Goal: Task Accomplishment & Management: Manage account settings

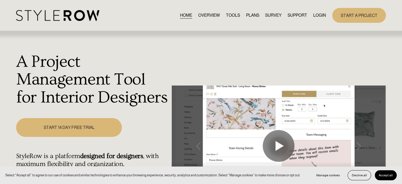
click at [317, 15] on link "LOGIN" at bounding box center [319, 15] width 13 height 7
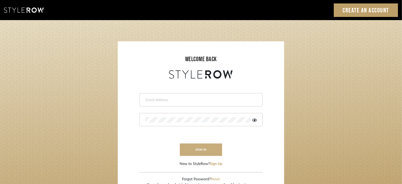
type input "Katie@flairinteriorsllc.com"
click at [205, 145] on button "sign in" at bounding box center [201, 149] width 42 height 12
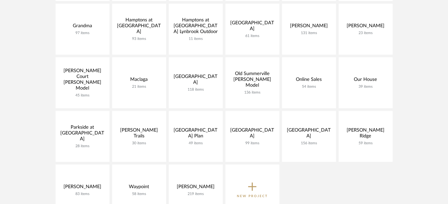
scroll to position [264, 0]
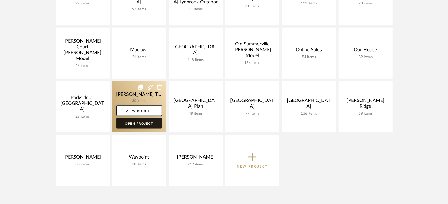
click at [133, 126] on link "Open Project" at bounding box center [138, 123] width 45 height 11
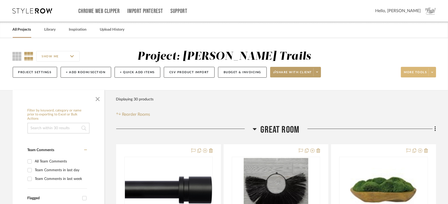
click at [432, 74] on span at bounding box center [431, 72] width 7 height 8
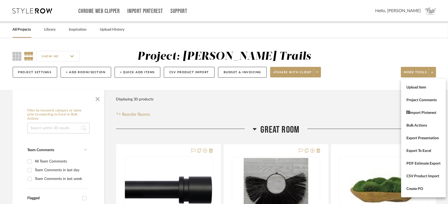
click at [379, 56] on div at bounding box center [224, 102] width 448 height 204
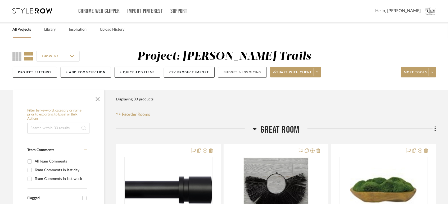
click at [252, 72] on button "Budget & Invoicing" at bounding box center [242, 72] width 49 height 11
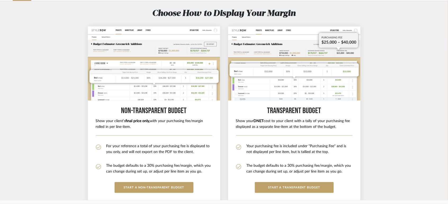
scroll to position [88, 0]
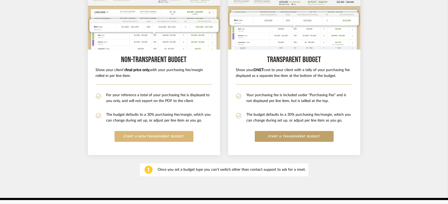
click at [173, 133] on button "START A Non-Transparent BUDGET" at bounding box center [154, 136] width 79 height 11
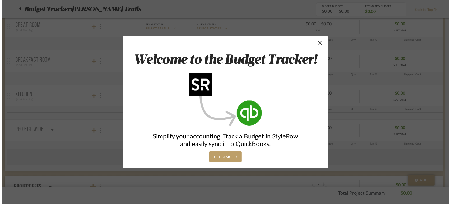
scroll to position [0, 0]
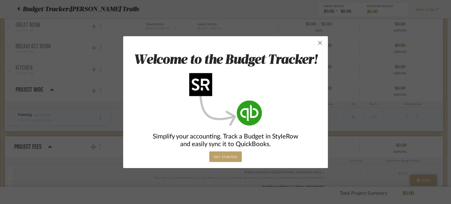
click at [316, 42] on span "button" at bounding box center [320, 43] width 11 height 11
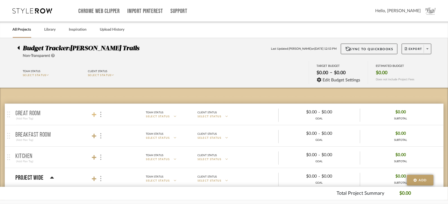
click at [96, 112] on fa-icon at bounding box center [94, 114] width 5 height 5
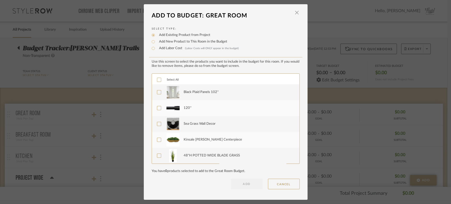
click at [158, 78] on icon at bounding box center [159, 80] width 4 height 4
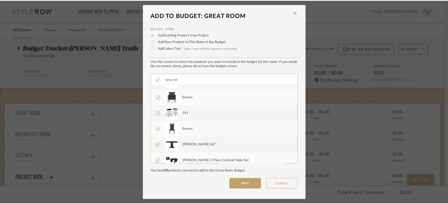
scroll to position [365, 0]
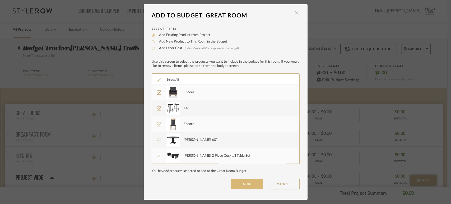
click at [245, 184] on button "ADD" at bounding box center [247, 184] width 32 height 11
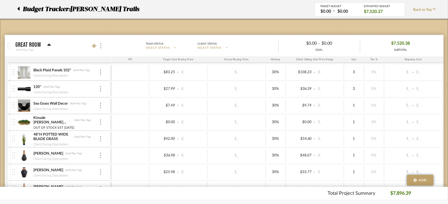
scroll to position [0, 0]
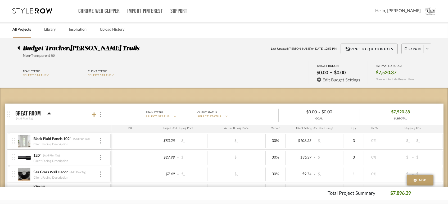
click at [332, 79] on span "Edit Budget Settings" at bounding box center [341, 80] width 38 height 5
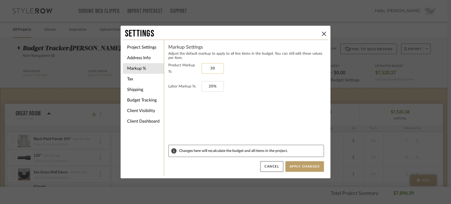
click at [202, 67] on input "30" at bounding box center [213, 68] width 22 height 11
type input "0%"
click at [205, 87] on input "20" at bounding box center [213, 86] width 22 height 11
type input "0%"
drag, startPoint x: 187, startPoint y: 112, endPoint x: 164, endPoint y: 104, distance: 25.1
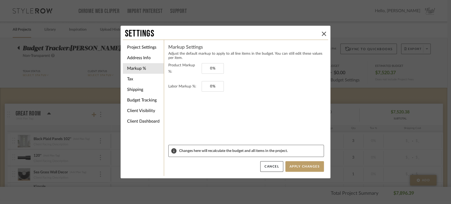
click at [187, 112] on form "Product Markup %: 0% Labor Markup %: 0%" at bounding box center [246, 103] width 156 height 83
click at [133, 80] on li "Tax" at bounding box center [143, 79] width 41 height 11
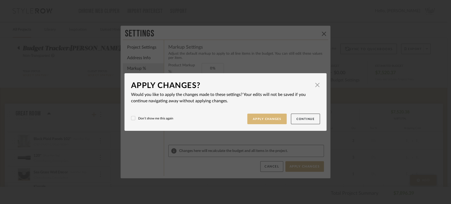
click at [257, 117] on button "Apply Changes" at bounding box center [268, 119] width 40 height 11
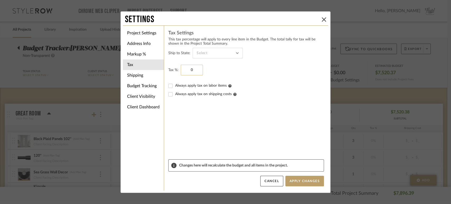
click at [186, 68] on input "0" at bounding box center [192, 70] width 22 height 11
click at [185, 66] on input "0" at bounding box center [192, 70] width 22 height 11
click at [213, 73] on fieldset "Tax %: 0%" at bounding box center [246, 70] width 156 height 11
click at [187, 71] on input "0%" at bounding box center [192, 70] width 22 height 11
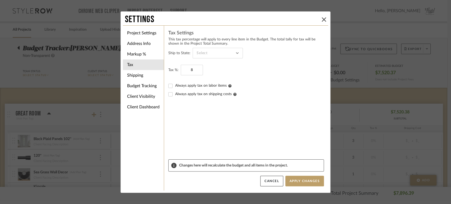
type input "8%"
click at [213, 103] on form "Ship to State: Tax %: 8% Always apply tax on labor items Always apply tax on sh…" at bounding box center [246, 104] width 156 height 112
click at [227, 121] on form "Ship to State: Tax %: 8% Always apply tax on labor items Always apply tax on sh…" at bounding box center [246, 104] width 156 height 112
click at [169, 95] on input "Always apply tax on shipping costs" at bounding box center [170, 94] width 8 height 8
checkbox input "true"
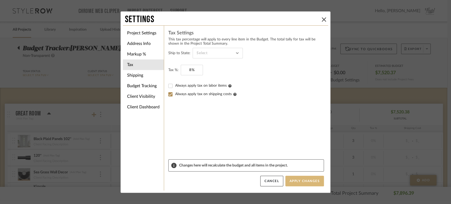
click at [294, 179] on button "Apply Changes" at bounding box center [305, 181] width 39 height 11
click at [137, 75] on li "Shipping" at bounding box center [143, 75] width 41 height 11
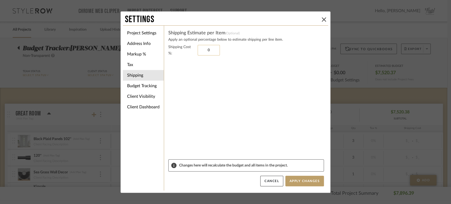
click at [203, 48] on input "0" at bounding box center [209, 50] width 22 height 11
type input "20%"
click at [305, 178] on button "Apply Changes" at bounding box center [305, 181] width 39 height 11
click at [324, 17] on button at bounding box center [324, 19] width 6 height 6
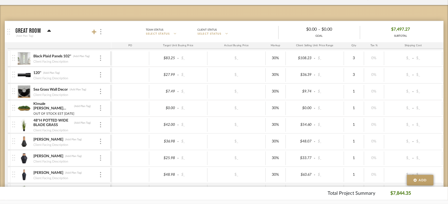
scroll to position [88, 0]
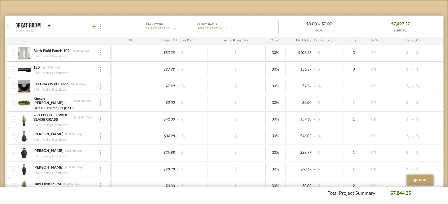
checkbox input "true"
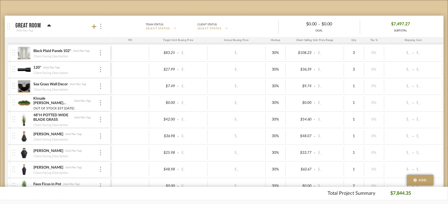
checkbox input "true"
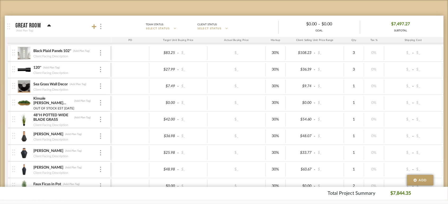
checkbox input "true"
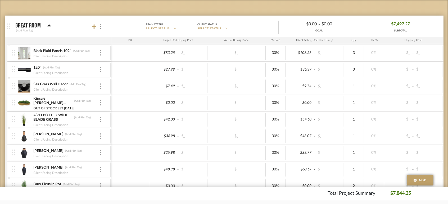
checkbox input "true"
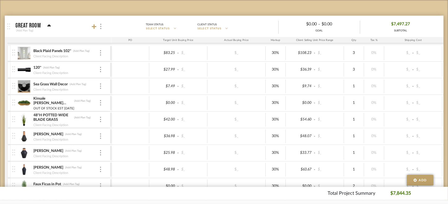
checkbox input "true"
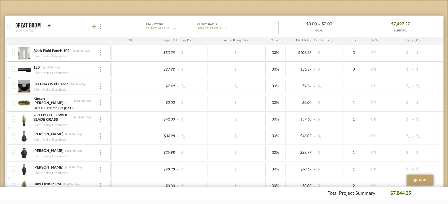
checkbox input "true"
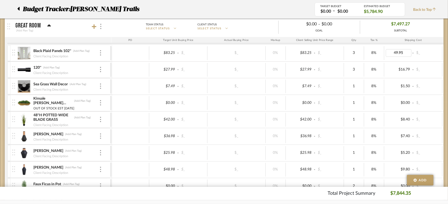
type input "0"
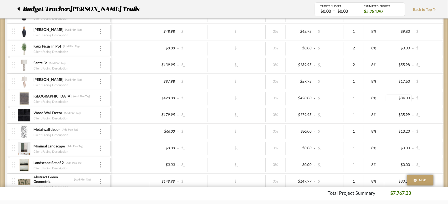
scroll to position [235, 0]
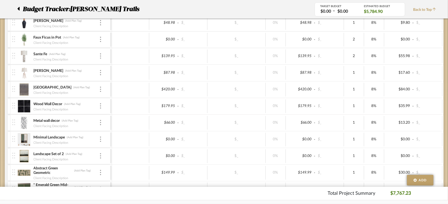
click at [15, 71] on div at bounding box center [14, 73] width 7 height 16
click at [100, 71] on img at bounding box center [100, 72] width 1 height 5
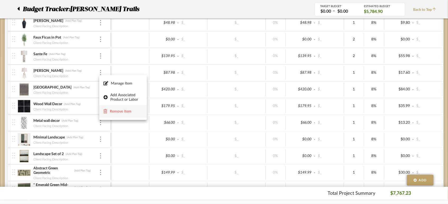
click at [122, 111] on span "Remove Item" at bounding box center [126, 111] width 33 height 4
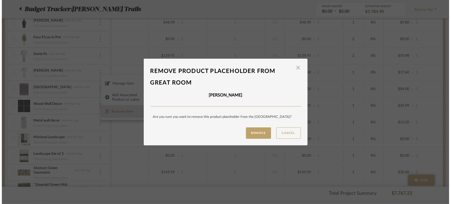
scroll to position [0, 0]
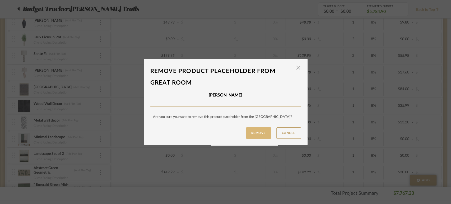
click at [264, 131] on button "Remove" at bounding box center [258, 132] width 25 height 11
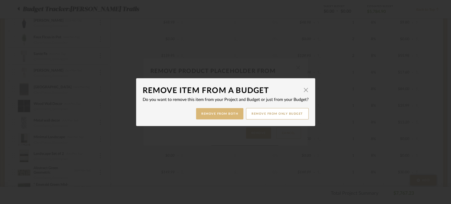
click at [224, 111] on button "Remove from Both" at bounding box center [219, 113] width 47 height 11
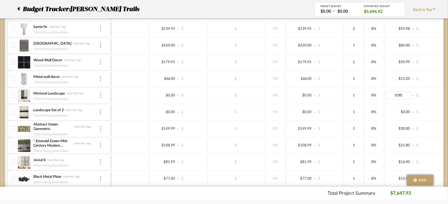
scroll to position [294, 0]
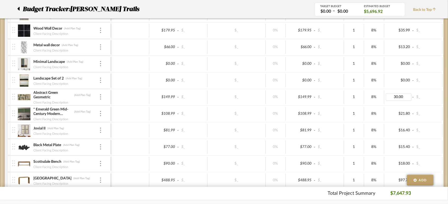
type input "0"
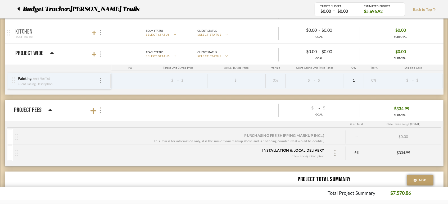
scroll to position [617, 0]
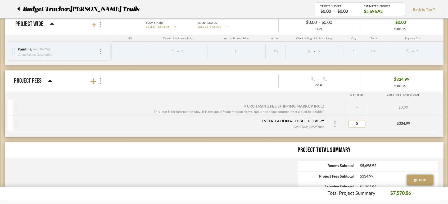
type input "0"
click at [393, 122] on div "$334.99" at bounding box center [403, 124] width 70 height 4
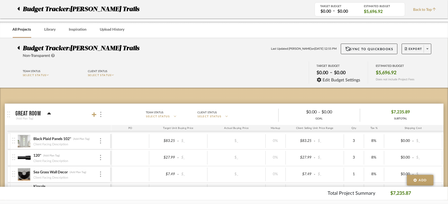
scroll to position [0, 0]
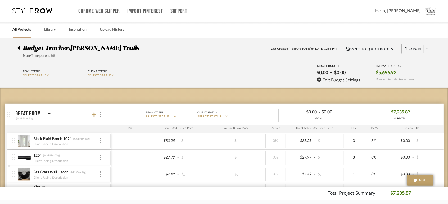
click at [28, 28] on link "All Projects" at bounding box center [22, 29] width 19 height 7
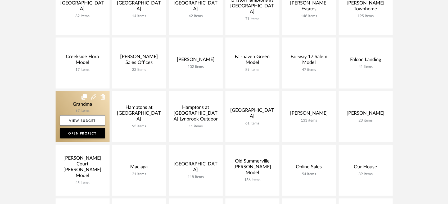
scroll to position [176, 0]
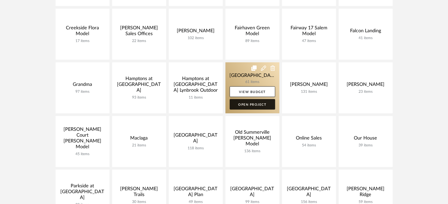
click at [260, 106] on link "Open Project" at bounding box center [252, 104] width 45 height 11
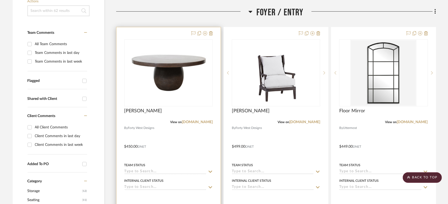
scroll to position [88, 0]
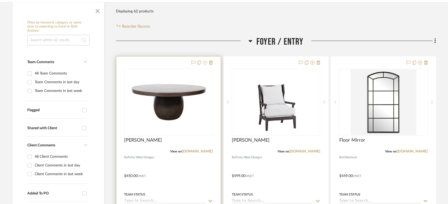
click at [204, 62] on icon at bounding box center [205, 63] width 4 height 4
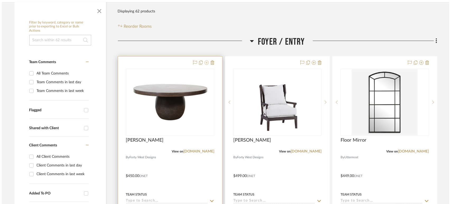
scroll to position [0, 0]
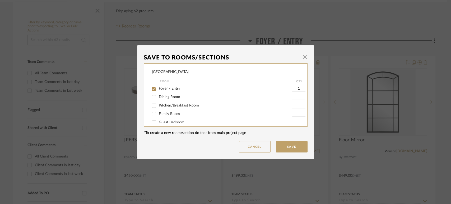
click at [173, 90] on span "Foyer / Entry" at bounding box center [169, 89] width 21 height 4
click at [158, 90] on input "Foyer / Entry" at bounding box center [154, 89] width 8 height 8
checkbox input "false"
click at [296, 148] on button "Save" at bounding box center [292, 146] width 32 height 11
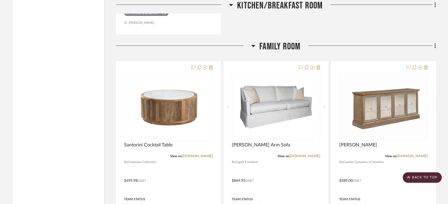
scroll to position [1146, 0]
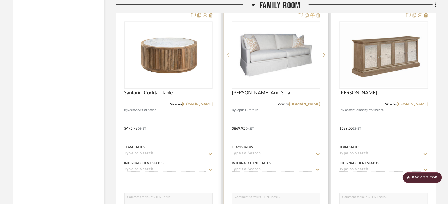
click at [313, 16] on icon at bounding box center [312, 15] width 4 height 4
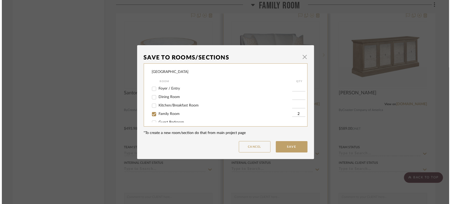
scroll to position [0, 0]
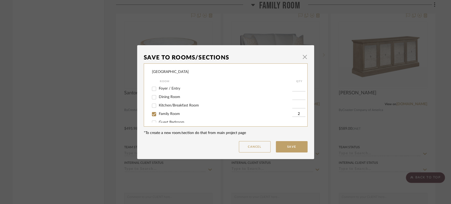
click at [176, 114] on span "Family Room" at bounding box center [169, 114] width 21 height 4
click at [158, 114] on input "Family Room" at bounding box center [154, 114] width 8 height 8
checkbox input "false"
click at [284, 142] on button "Save" at bounding box center [292, 146] width 32 height 11
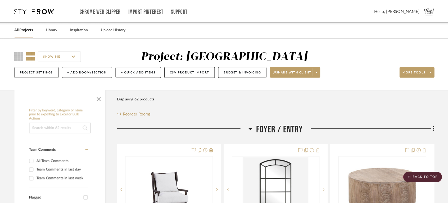
scroll to position [1146, 0]
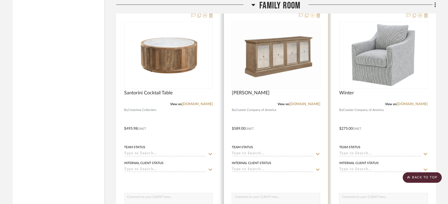
click at [313, 14] on icon at bounding box center [312, 15] width 4 height 4
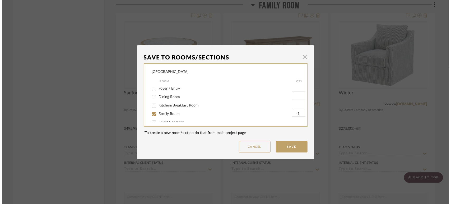
scroll to position [0, 0]
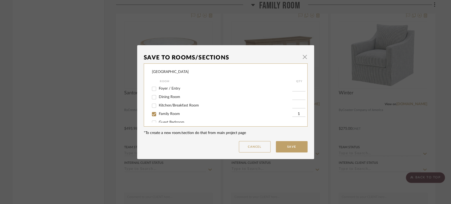
drag, startPoint x: 171, startPoint y: 110, endPoint x: 171, endPoint y: 114, distance: 4.3
click at [171, 111] on div "Family Room" at bounding box center [222, 114] width 140 height 8
click at [171, 114] on span "Family Room" at bounding box center [169, 114] width 21 height 4
click at [158, 114] on input "Family Room" at bounding box center [154, 114] width 8 height 8
checkbox input "false"
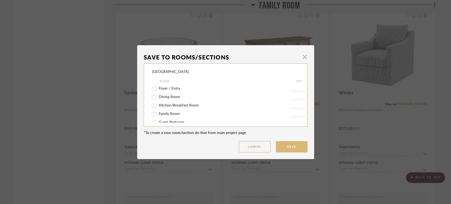
click at [289, 151] on button "Save" at bounding box center [292, 146] width 32 height 11
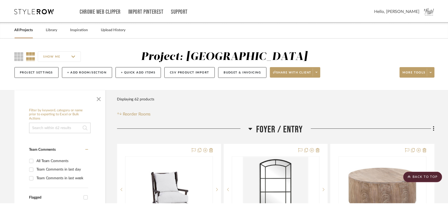
scroll to position [1146, 0]
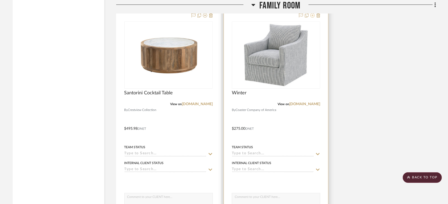
click at [312, 14] on icon at bounding box center [312, 15] width 4 height 4
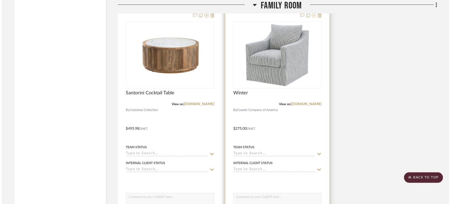
scroll to position [0, 0]
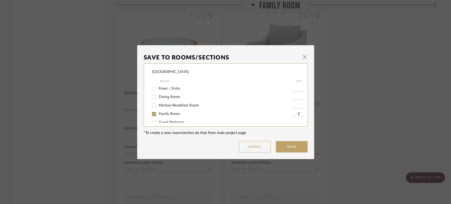
click at [166, 115] on span "Family Room" at bounding box center [169, 114] width 21 height 4
click at [158, 115] on input "Family Room" at bounding box center [154, 114] width 8 height 8
checkbox input "false"
click at [284, 142] on button "Save" at bounding box center [292, 146] width 32 height 11
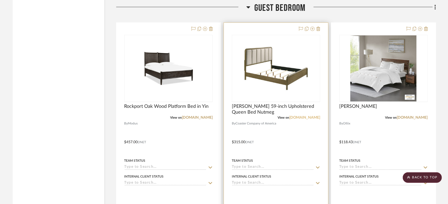
scroll to position [1381, 0]
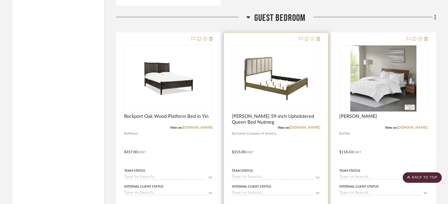
click at [313, 39] on icon at bounding box center [312, 39] width 4 height 4
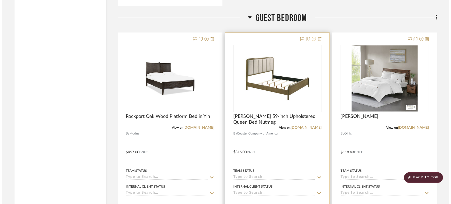
scroll to position [0, 0]
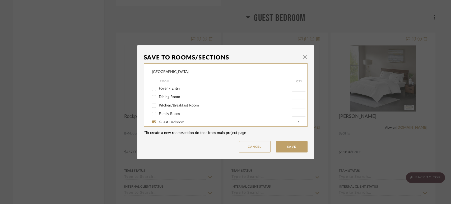
click at [171, 122] on div "Haven Abbey Room QTY Foyer / Entry Dining Room Kitchen/Breakfast Room Family Ro…" at bounding box center [226, 94] width 164 height 63
click at [171, 120] on label "Guest Bedroom" at bounding box center [226, 122] width 134 height 4
click at [158, 120] on input "Guest Bedroom" at bounding box center [154, 122] width 8 height 8
checkbox input "false"
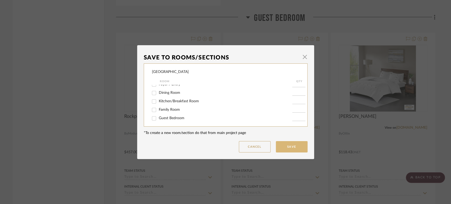
click at [280, 144] on button "Save" at bounding box center [292, 146] width 32 height 11
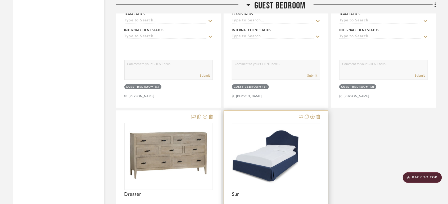
scroll to position [1587, 0]
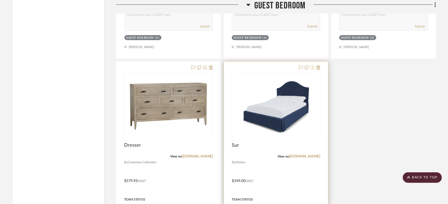
click at [312, 67] on icon at bounding box center [312, 68] width 4 height 4
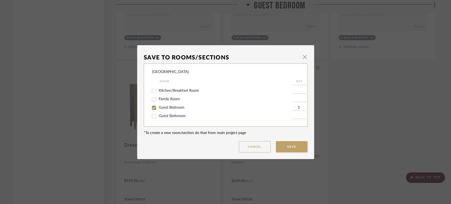
scroll to position [29, 0]
click at [175, 93] on span "Guest Bedroom" at bounding box center [172, 93] width 26 height 4
click at [158, 93] on input "Guest Bedroom" at bounding box center [154, 93] width 8 height 8
checkbox input "false"
click at [285, 146] on button "Save" at bounding box center [292, 146] width 32 height 11
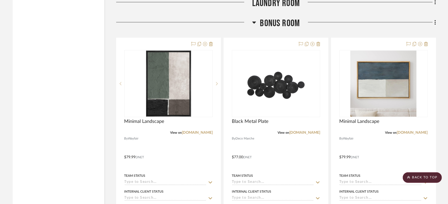
scroll to position [1998, 0]
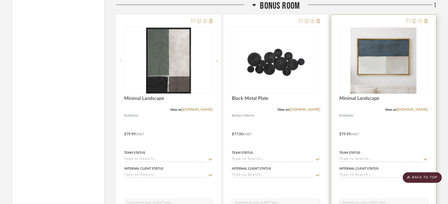
click at [419, 21] on icon at bounding box center [420, 21] width 4 height 4
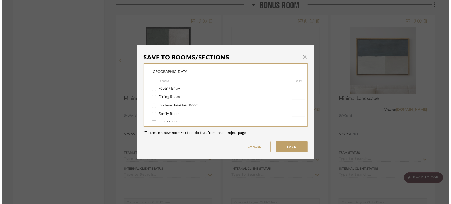
scroll to position [0, 0]
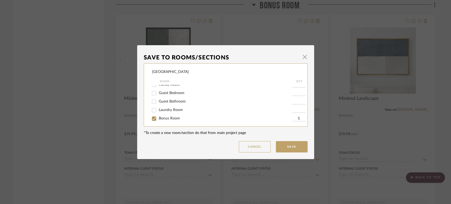
click at [172, 118] on span "Bonus Room" at bounding box center [169, 119] width 21 height 4
click at [158, 118] on input "Bonus Room" at bounding box center [154, 119] width 8 height 8
checkbox input "false"
click at [289, 150] on button "Save" at bounding box center [292, 146] width 32 height 11
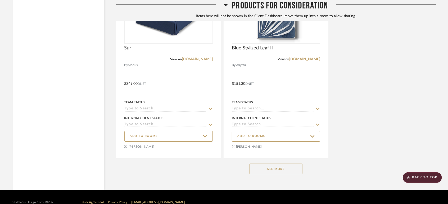
scroll to position [5258, 0]
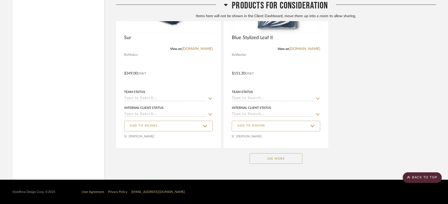
click at [258, 160] on button "See More" at bounding box center [275, 158] width 53 height 11
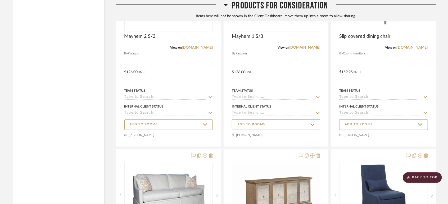
scroll to position [5545, 0]
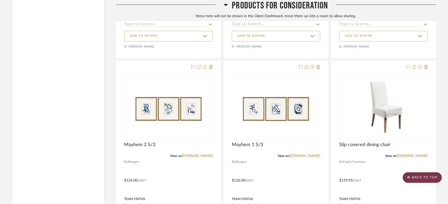
click at [415, 179] on scroll-to-top-button "BACK TO TOP" at bounding box center [421, 177] width 39 height 11
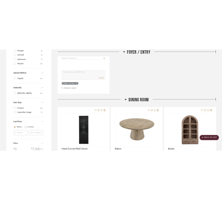
scroll to position [0, 0]
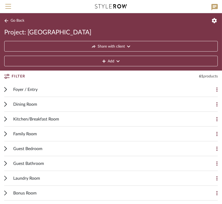
click at [18, 19] on span "Go Back" at bounding box center [18, 21] width 14 height 4
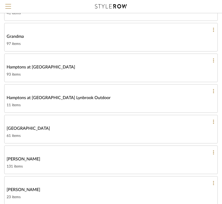
scroll to position [441, 0]
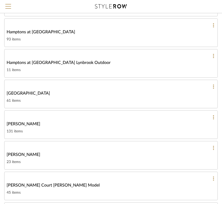
click at [21, 94] on link "Haven Abbey 61 items" at bounding box center [110, 94] width 213 height 29
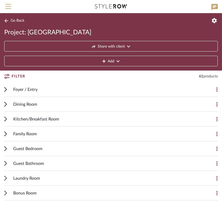
click at [22, 88] on span "Foyer / Entry" at bounding box center [25, 89] width 24 height 6
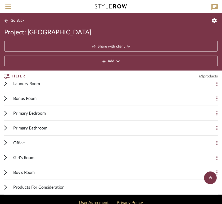
scroll to position [268, 0]
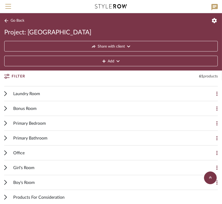
click at [4, 181] on icon at bounding box center [5, 182] width 3 height 5
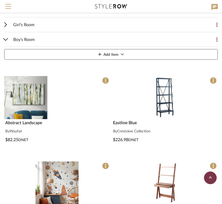
scroll to position [415, 0]
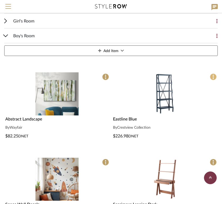
click at [216, 76] on span at bounding box center [213, 77] width 7 height 7
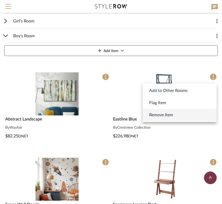
click at [173, 113] on span "Remove Item" at bounding box center [161, 115] width 24 height 6
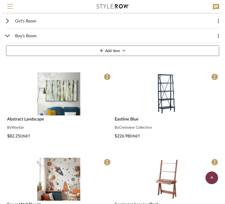
scroll to position [0, 0]
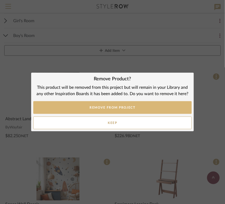
click at [148, 107] on button "REMOVE FROM PROJECT" at bounding box center [112, 107] width 159 height 13
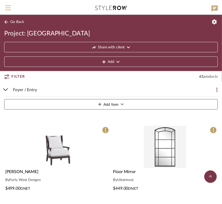
scroll to position [415, 0]
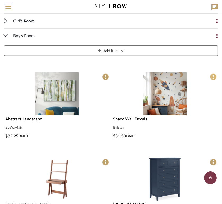
click at [213, 76] on icon at bounding box center [213, 77] width 1 height 4
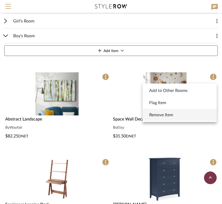
click at [166, 115] on span "Remove Item" at bounding box center [161, 115] width 24 height 6
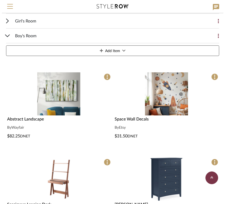
scroll to position [0, 0]
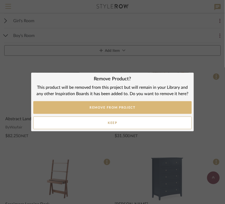
click at [125, 110] on button "REMOVE FROM PROJECT" at bounding box center [112, 107] width 159 height 13
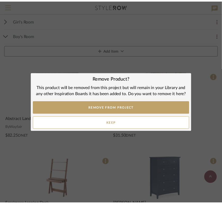
scroll to position [415, 0]
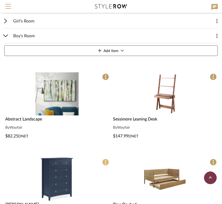
click at [104, 162] on span at bounding box center [105, 162] width 7 height 7
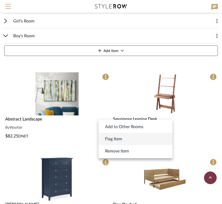
drag, startPoint x: 120, startPoint y: 145, endPoint x: 119, endPoint y: 148, distance: 3.3
click at [120, 147] on div "Add to Other Rooms Flag Item Remove Item" at bounding box center [135, 139] width 74 height 36
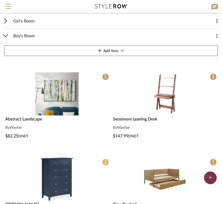
click at [108, 163] on span at bounding box center [105, 162] width 7 height 7
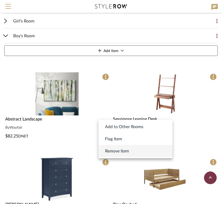
click at [119, 153] on span "Remove Item" at bounding box center [117, 151] width 24 height 6
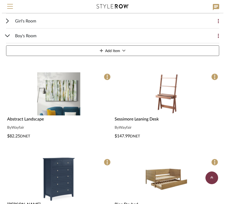
scroll to position [0, 0]
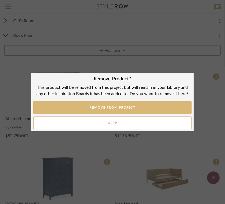
click at [115, 110] on button "REMOVE FROM PROJECT" at bounding box center [112, 107] width 159 height 13
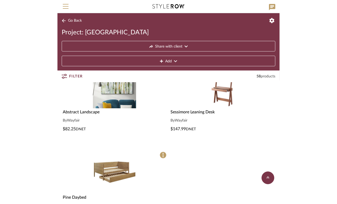
scroll to position [391, 0]
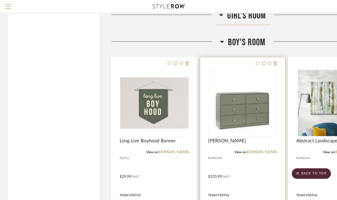
scroll to position [4272, 0]
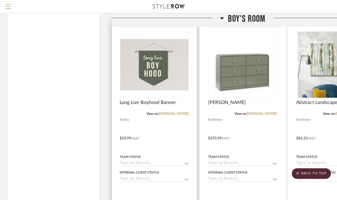
click at [131, 164] on input at bounding box center [151, 163] width 63 height 5
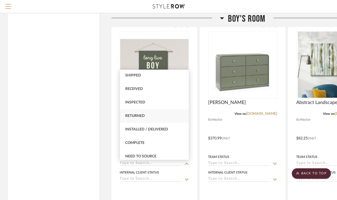
scroll to position [117, 0]
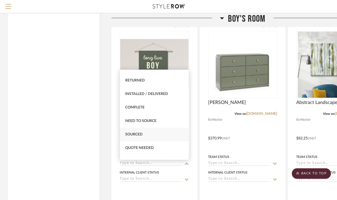
click at [146, 134] on div "Sourced" at bounding box center [154, 134] width 69 height 13
type input "[DATE]"
type input "Sourced"
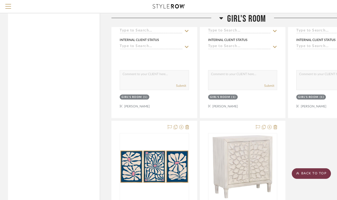
click at [308, 175] on scroll-to-top-button "BACK TO TOP" at bounding box center [310, 173] width 39 height 11
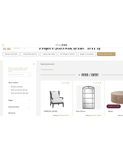
scroll to position [0, 0]
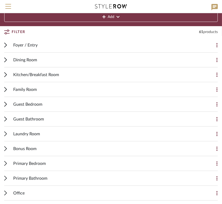
scroll to position [114, 0]
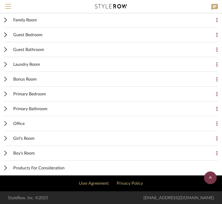
click at [15, 138] on span "Girl's Room" at bounding box center [23, 138] width 21 height 6
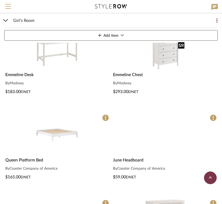
scroll to position [349, 0]
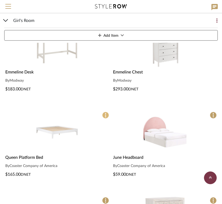
click at [106, 116] on icon at bounding box center [105, 115] width 1 height 4
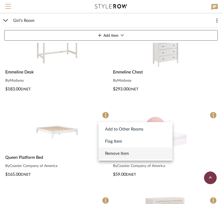
click at [114, 152] on span "Remove Item" at bounding box center [117, 153] width 24 height 6
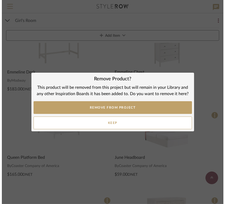
scroll to position [0, 0]
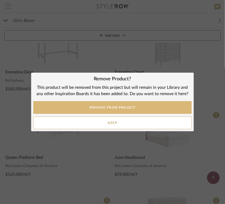
click at [114, 110] on button "REMOVE FROM PROJECT" at bounding box center [112, 107] width 159 height 13
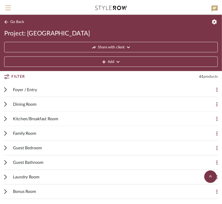
scroll to position [349, 0]
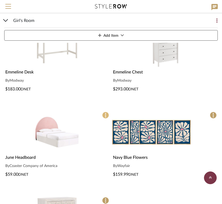
click at [105, 115] on icon at bounding box center [105, 115] width 1 height 4
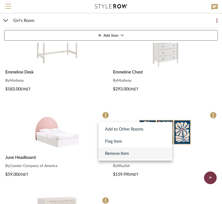
click at [114, 152] on span "Remove Item" at bounding box center [117, 153] width 24 height 6
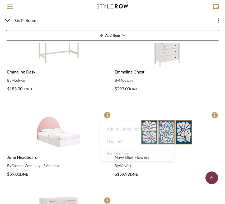
scroll to position [0, 0]
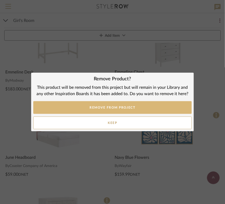
click at [102, 112] on button "REMOVE FROM PROJECT" at bounding box center [112, 107] width 159 height 13
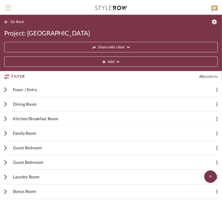
scroll to position [349, 0]
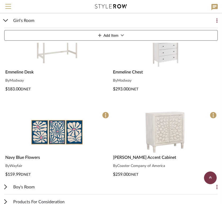
click at [106, 115] on span at bounding box center [105, 115] width 7 height 7
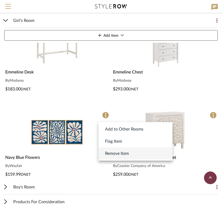
click at [114, 150] on span "Remove Item" at bounding box center [117, 153] width 24 height 6
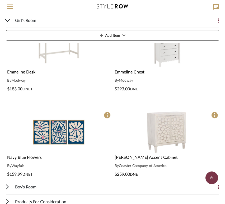
scroll to position [0, 0]
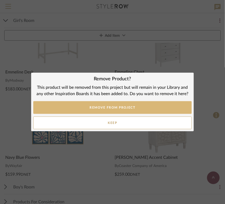
click at [105, 109] on button "REMOVE FROM PROJECT" at bounding box center [112, 107] width 159 height 13
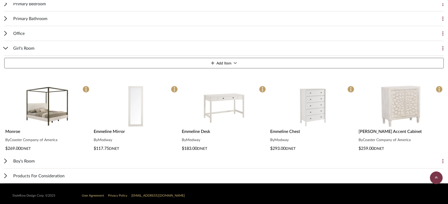
scroll to position [232, 0]
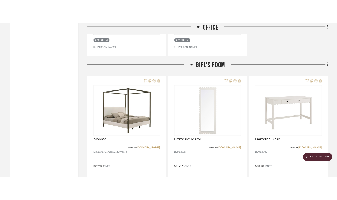
scroll to position [3438, 0]
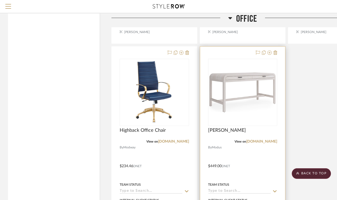
scroll to position [3203, 0]
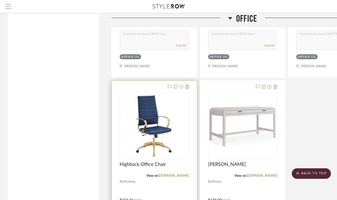
click at [180, 88] on icon at bounding box center [181, 87] width 4 height 4
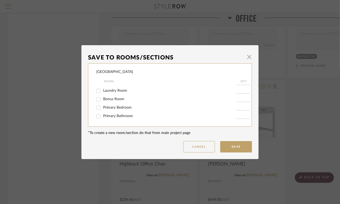
scroll to position [59, 0]
click at [95, 112] on input "Office" at bounding box center [98, 115] width 8 height 8
checkbox input "false"
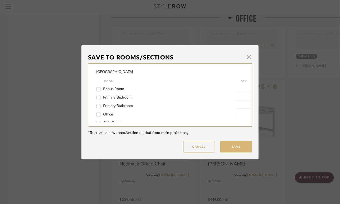
click at [225, 143] on button "Save" at bounding box center [236, 146] width 32 height 11
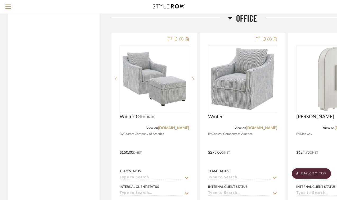
scroll to position [3015, 0]
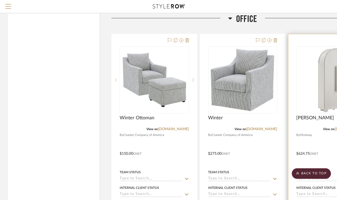
click at [0, 0] on img at bounding box center [0, 0] width 0 height 0
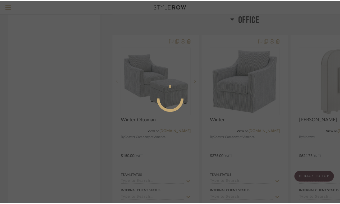
scroll to position [0, 0]
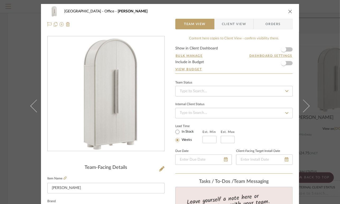
click at [289, 11] on icon "close" at bounding box center [290, 11] width 4 height 4
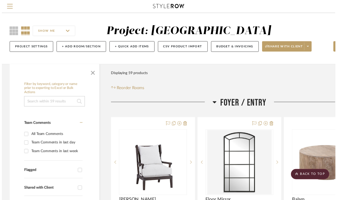
scroll to position [3015, 0]
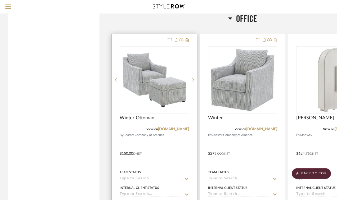
click at [182, 39] on icon at bounding box center [181, 40] width 4 height 4
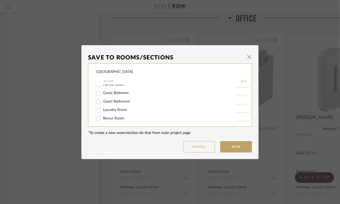
scroll to position [74, 0]
click at [107, 99] on span "Office" at bounding box center [108, 100] width 10 height 4
click at [103, 99] on input "Office" at bounding box center [98, 100] width 8 height 8
checkbox input "false"
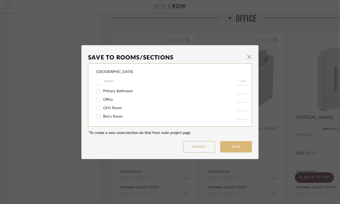
click at [236, 149] on button "Save" at bounding box center [236, 146] width 32 height 11
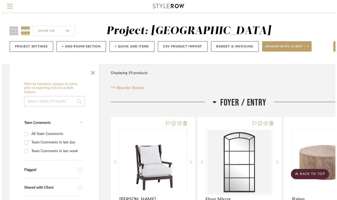
scroll to position [3015, 0]
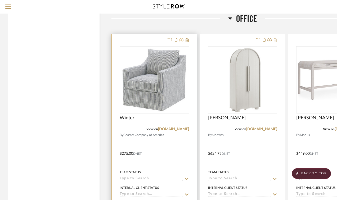
click at [180, 41] on icon at bounding box center [181, 40] width 4 height 4
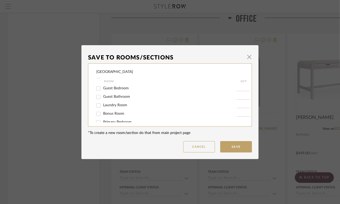
scroll to position [59, 0]
click at [105, 112] on div "Office" at bounding box center [166, 115] width 140 height 8
click at [105, 113] on span "Office" at bounding box center [108, 115] width 10 height 4
click at [103, 113] on input "Office" at bounding box center [98, 115] width 8 height 8
checkbox input "false"
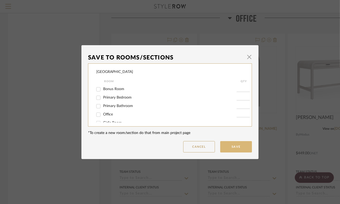
click at [241, 152] on button "Save" at bounding box center [236, 146] width 32 height 11
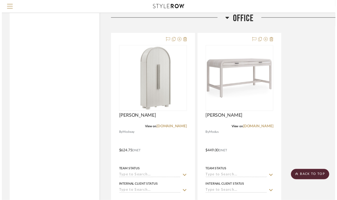
scroll to position [3015, 0]
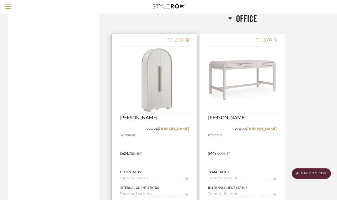
click at [181, 40] on icon at bounding box center [181, 40] width 4 height 4
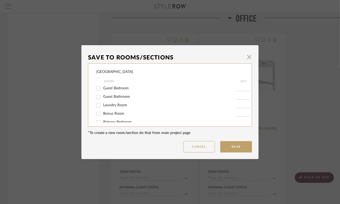
scroll to position [74, 0]
click at [108, 98] on span "Office" at bounding box center [108, 100] width 10 height 4
click at [103, 98] on input "Office" at bounding box center [98, 100] width 8 height 8
checkbox input "false"
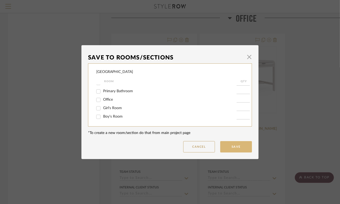
click at [235, 146] on button "Save" at bounding box center [236, 146] width 32 height 11
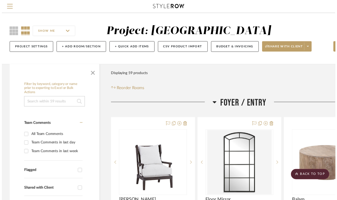
scroll to position [3015, 0]
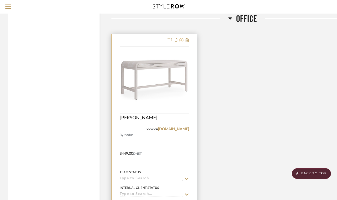
click at [181, 42] on icon at bounding box center [181, 40] width 4 height 4
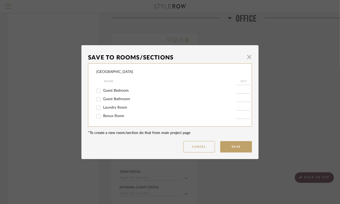
scroll to position [74, 0]
click at [104, 100] on span "Office" at bounding box center [108, 100] width 10 height 4
click at [103, 100] on input "Office" at bounding box center [98, 100] width 8 height 8
checkbox input "false"
drag, startPoint x: 231, startPoint y: 147, endPoint x: 266, endPoint y: 150, distance: 35.3
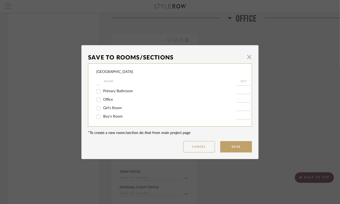
click at [231, 146] on button "Save" at bounding box center [236, 146] width 32 height 11
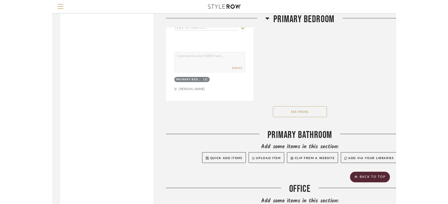
scroll to position [2839, 0]
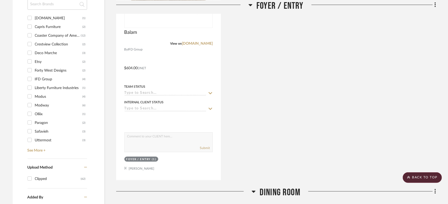
scroll to position [441, 0]
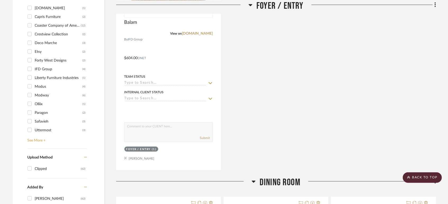
click at [37, 141] on link "See More +" at bounding box center [56, 139] width 61 height 8
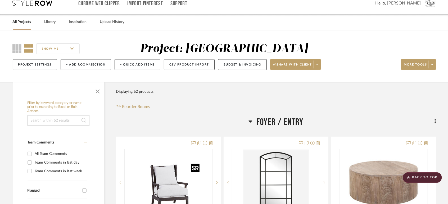
scroll to position [0, 0]
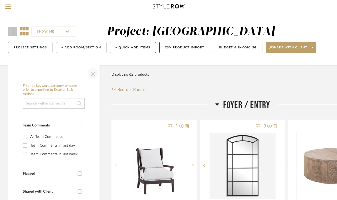
click at [93, 71] on span "button" at bounding box center [92, 73] width 13 height 13
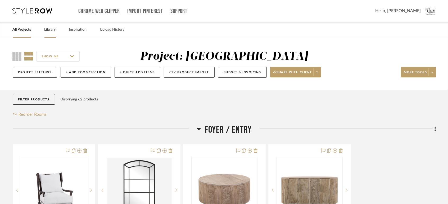
click at [55, 29] on link "Library" at bounding box center [49, 29] width 11 height 7
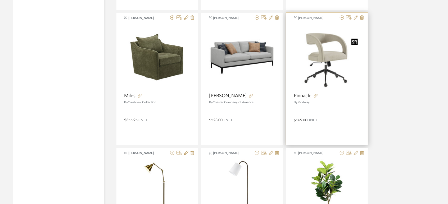
scroll to position [881, 0]
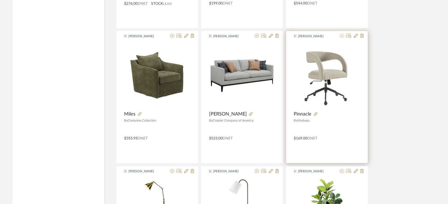
click at [341, 36] on icon at bounding box center [342, 36] width 4 height 4
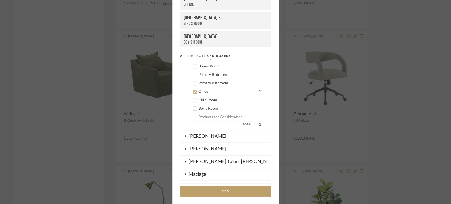
scroll to position [295, 0]
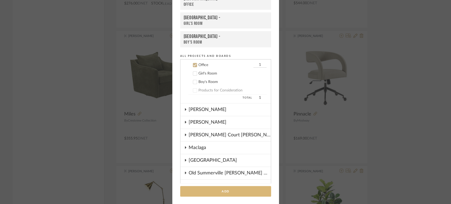
click at [238, 191] on button "Add" at bounding box center [225, 191] width 91 height 11
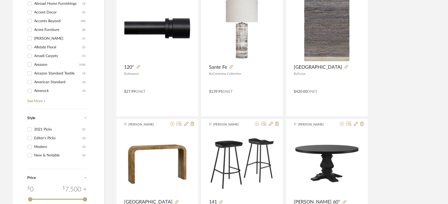
scroll to position [529, 0]
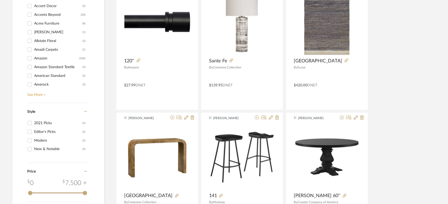
click at [37, 95] on link "See More +" at bounding box center [56, 93] width 61 height 8
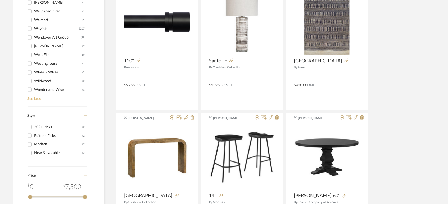
scroll to position [2962, 0]
click at [45, 38] on div "Wayfair" at bounding box center [56, 37] width 45 height 8
click at [34, 38] on input "Wayfair (207)" at bounding box center [29, 37] width 8 height 8
checkbox input "true"
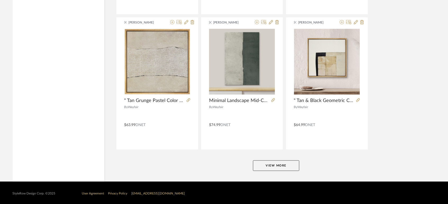
scroll to position [1588, 0]
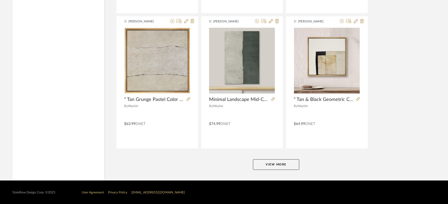
click at [273, 159] on button "View More" at bounding box center [276, 164] width 46 height 11
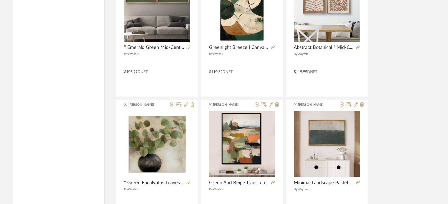
scroll to position [2411, 0]
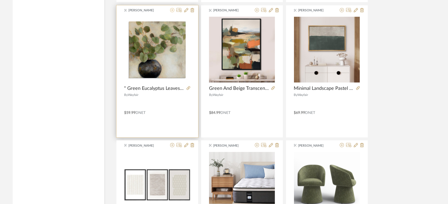
click at [173, 9] on icon at bounding box center [172, 10] width 4 height 4
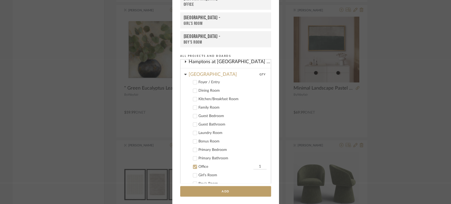
scroll to position [295, 0]
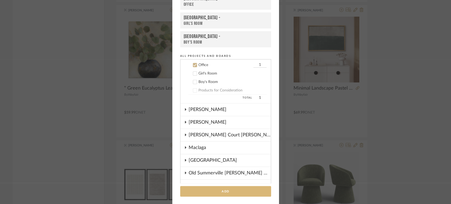
click at [222, 188] on button "Add" at bounding box center [225, 191] width 91 height 11
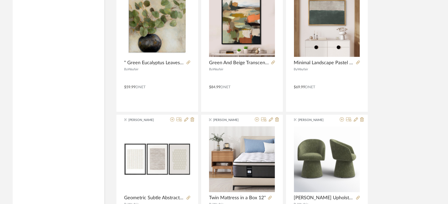
scroll to position [2470, 0]
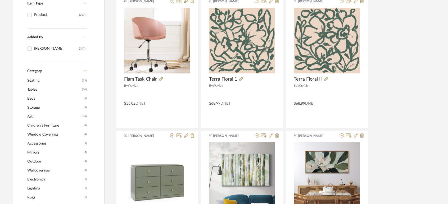
scroll to position [119, 0]
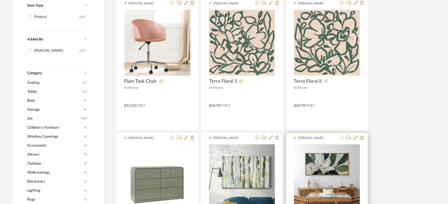
click at [342, 136] on icon at bounding box center [342, 138] width 4 height 4
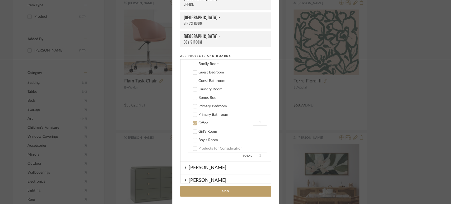
scroll to position [237, 0]
click at [194, 122] on icon at bounding box center [195, 124] width 4 height 4
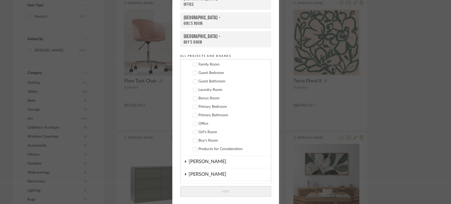
drag, startPoint x: 193, startPoint y: 105, endPoint x: 200, endPoint y: 114, distance: 10.7
click at [193, 105] on icon at bounding box center [195, 107] width 4 height 4
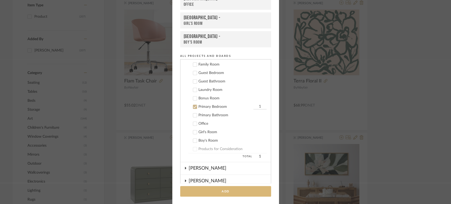
click at [225, 189] on button "Add" at bounding box center [225, 191] width 91 height 11
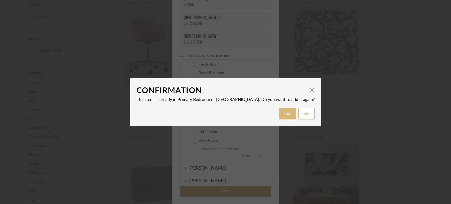
click at [280, 113] on button "Yes" at bounding box center [287, 113] width 17 height 11
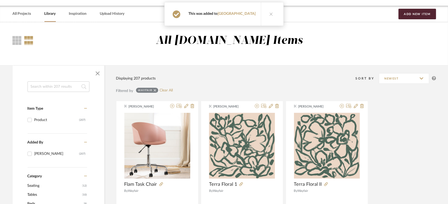
scroll to position [0, 0]
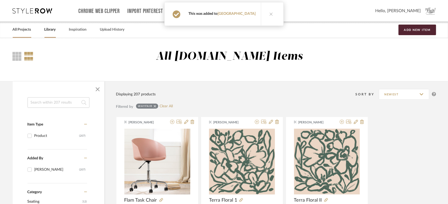
click at [24, 31] on link "All Projects" at bounding box center [22, 29] width 19 height 7
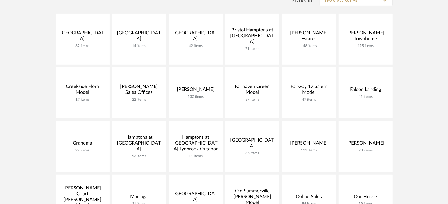
scroll to position [147, 0]
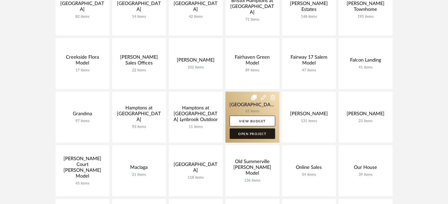
click at [244, 133] on link "Open Project" at bounding box center [252, 134] width 45 height 11
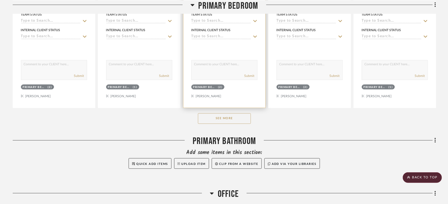
scroll to position [1880, 0]
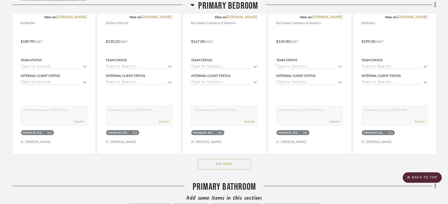
click at [215, 167] on button "See More" at bounding box center [224, 164] width 53 height 11
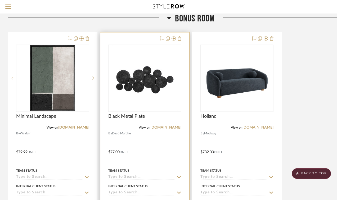
scroll to position [1469, 0]
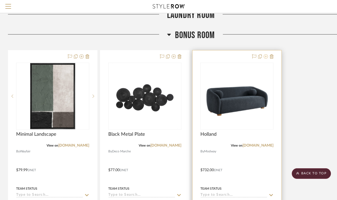
click at [264, 57] on icon at bounding box center [265, 56] width 4 height 4
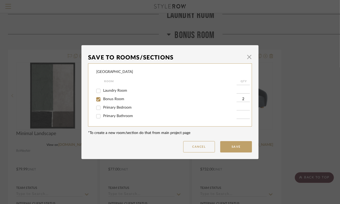
scroll to position [59, 0]
click at [114, 90] on span "Bonus Room" at bounding box center [113, 89] width 21 height 4
click at [103, 90] on input "Bonus Room" at bounding box center [98, 89] width 8 height 8
checkbox input "false"
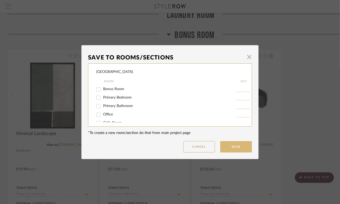
click at [237, 149] on button "Save" at bounding box center [236, 146] width 32 height 11
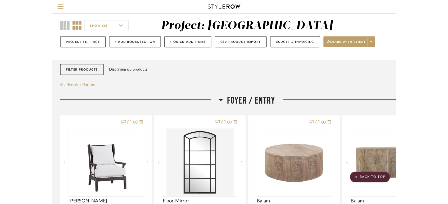
scroll to position [0, 0]
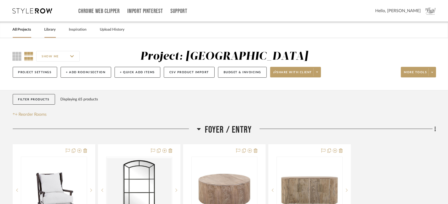
click at [50, 30] on link "Library" at bounding box center [49, 29] width 11 height 7
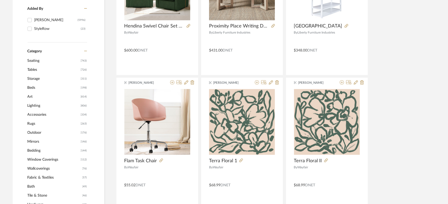
scroll to position [147, 0]
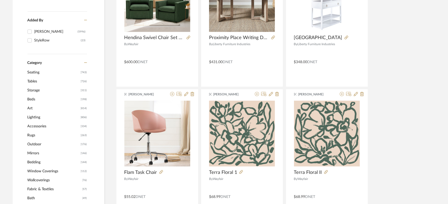
click at [35, 70] on span "Seating" at bounding box center [54, 72] width 52 height 9
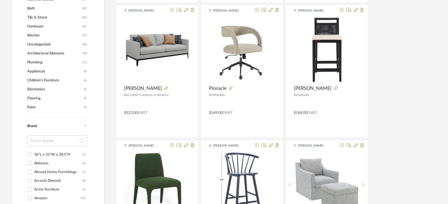
scroll to position [537, 0]
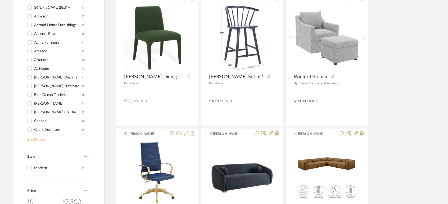
click at [28, 140] on link "See More +" at bounding box center [56, 138] width 61 height 8
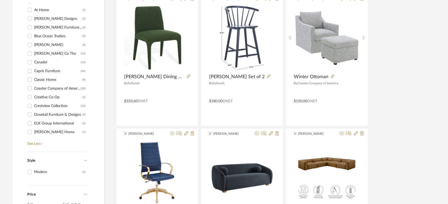
click at [30, 88] on input "Coaster Company of America (28)" at bounding box center [29, 88] width 8 height 8
checkbox input "true"
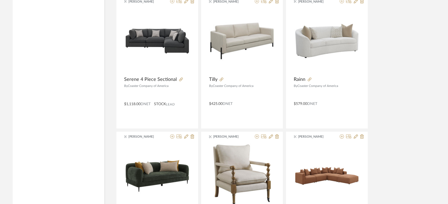
scroll to position [705, 0]
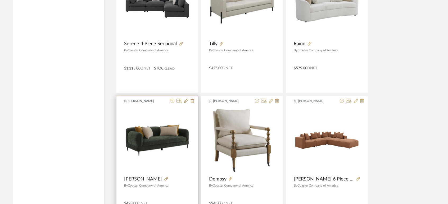
click at [171, 100] on icon at bounding box center [172, 101] width 4 height 4
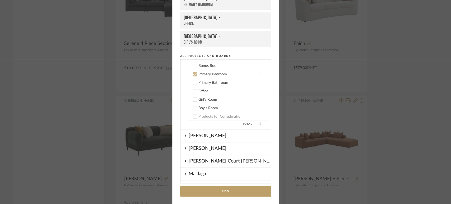
scroll to position [278, 0]
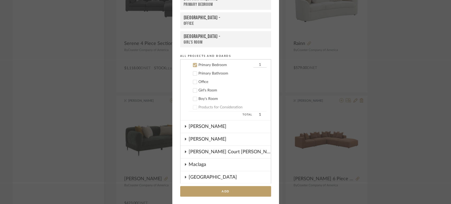
click at [194, 64] on icon at bounding box center [195, 65] width 4 height 4
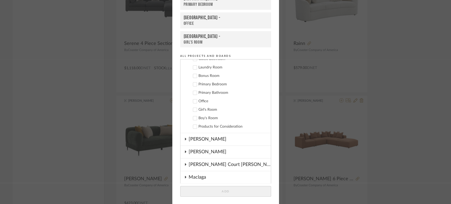
scroll to position [249, 0]
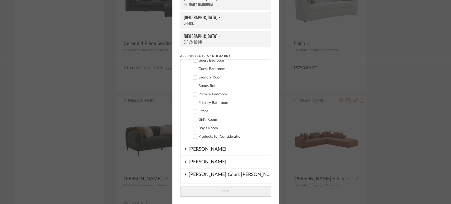
click at [193, 84] on icon at bounding box center [195, 86] width 4 height 4
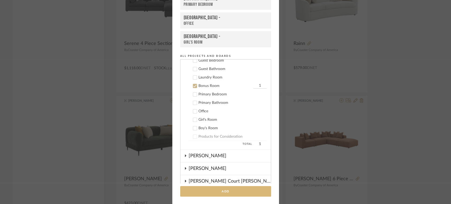
click at [226, 191] on button "Add" at bounding box center [225, 191] width 91 height 11
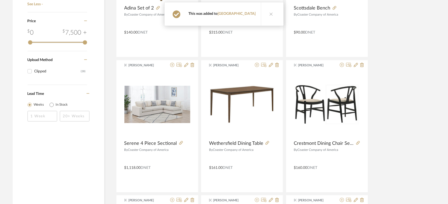
scroll to position [470, 0]
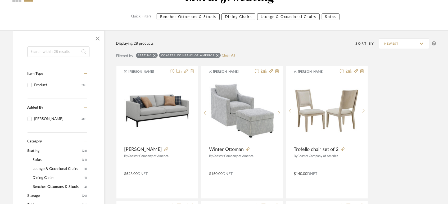
scroll to position [176, 0]
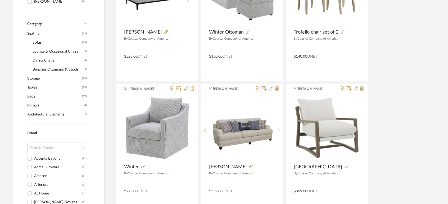
click at [65, 68] on span "Benches Ottomans & Stools" at bounding box center [58, 69] width 50 height 9
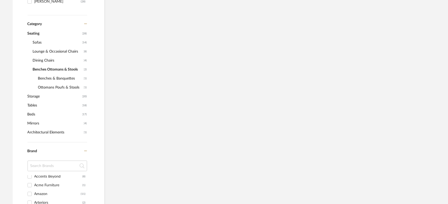
scroll to position [3, 0]
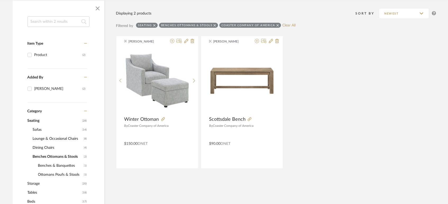
scroll to position [88, 0]
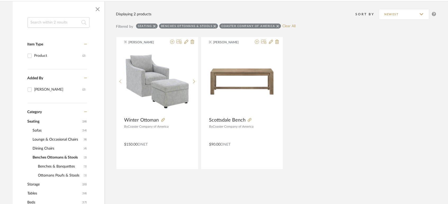
click at [306, 100] on div "Katie Walton Winter Ottoman By Coaster Company of America $150.00 DNET Katie Wa…" at bounding box center [276, 103] width 320 height 132
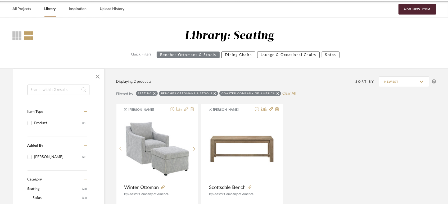
scroll to position [0, 0]
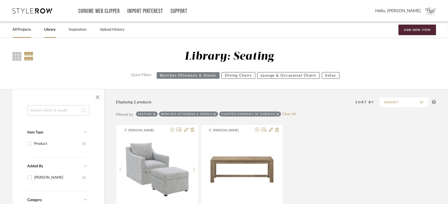
click at [23, 28] on link "All Projects" at bounding box center [22, 29] width 19 height 7
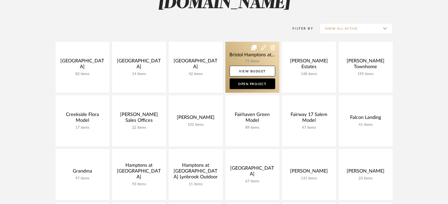
scroll to position [147, 0]
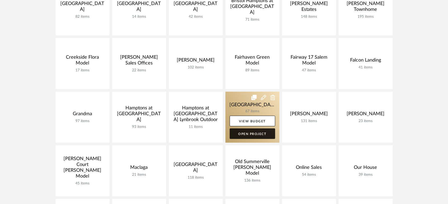
click at [253, 137] on link "Open Project" at bounding box center [252, 134] width 45 height 11
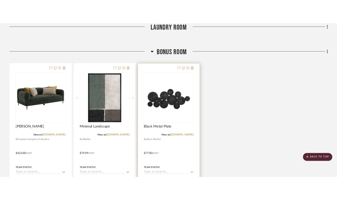
scroll to position [1498, 0]
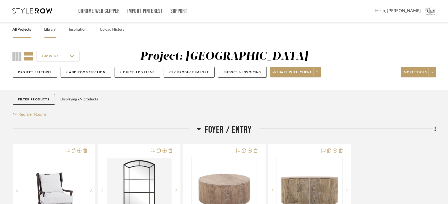
click at [48, 31] on link "Library" at bounding box center [49, 29] width 11 height 7
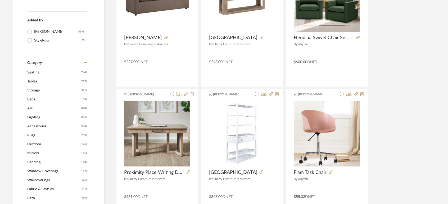
click at [38, 108] on span "Art" at bounding box center [54, 108] width 52 height 9
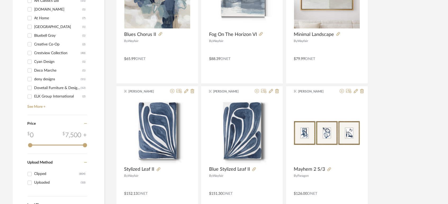
scroll to position [588, 0]
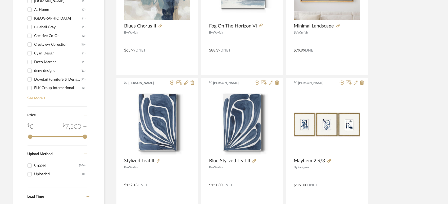
click at [38, 97] on link "See More +" at bounding box center [56, 97] width 61 height 8
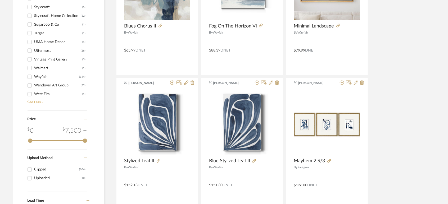
scroll to position [362, 0]
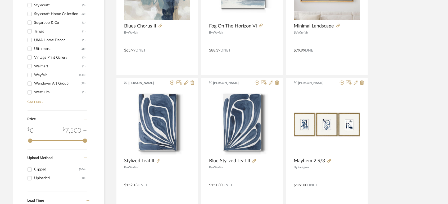
click at [40, 76] on div "Wayfair" at bounding box center [56, 75] width 45 height 8
click at [34, 76] on input "Wayfair (144)" at bounding box center [29, 75] width 8 height 8
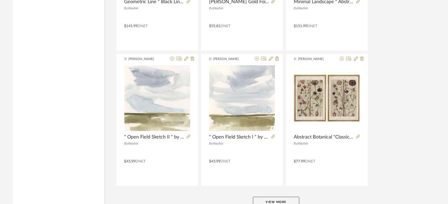
scroll to position [1596, 0]
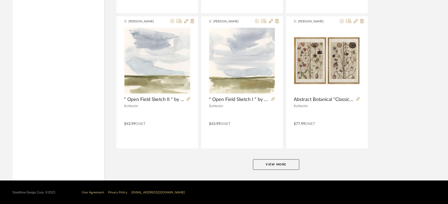
click at [290, 166] on button "View More" at bounding box center [276, 164] width 46 height 11
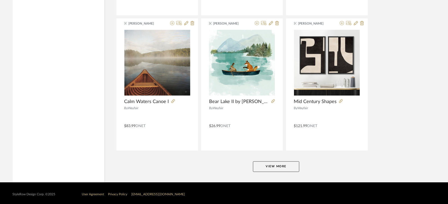
scroll to position [3219, 0]
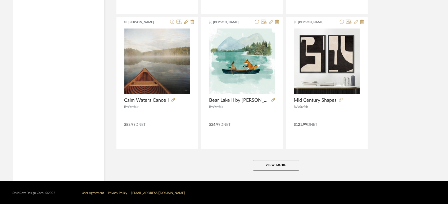
click at [278, 166] on button "View More" at bounding box center [276, 165] width 46 height 11
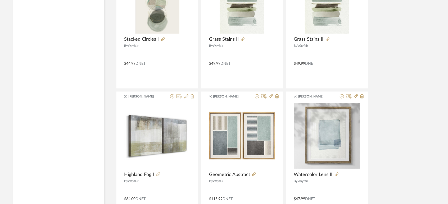
scroll to position [4841, 0]
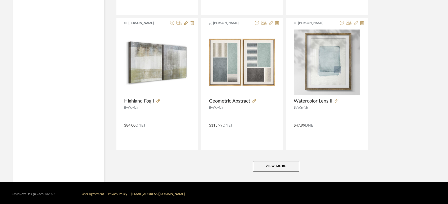
click at [270, 167] on button "View More" at bounding box center [276, 166] width 46 height 11
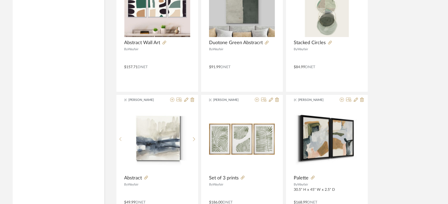
scroll to position [6457, 0]
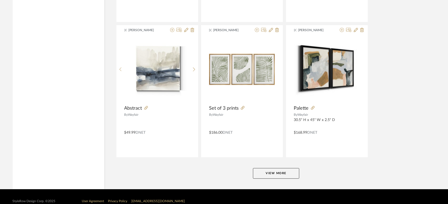
click at [288, 168] on button "View More" at bounding box center [276, 173] width 46 height 11
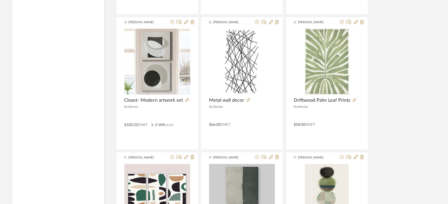
scroll to position [6266, 0]
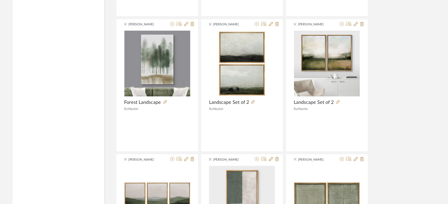
scroll to position [3004, 0]
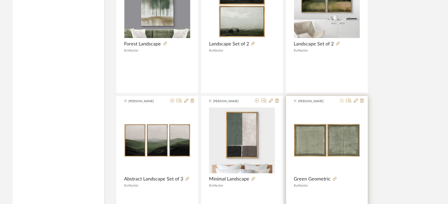
click at [340, 101] on icon at bounding box center [342, 101] width 4 height 4
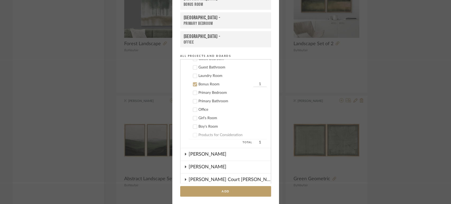
scroll to position [241, 0]
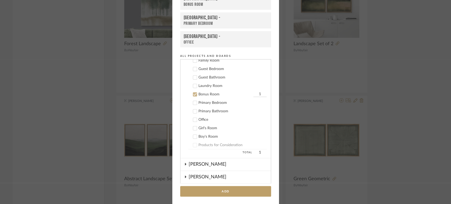
click at [194, 95] on div at bounding box center [195, 94] width 4 height 4
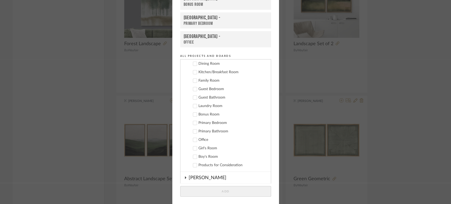
scroll to position [211, 0]
drag, startPoint x: 195, startPoint y: 89, endPoint x: 209, endPoint y: 107, distance: 23.2
click at [195, 89] on div at bounding box center [195, 90] width 4 height 4
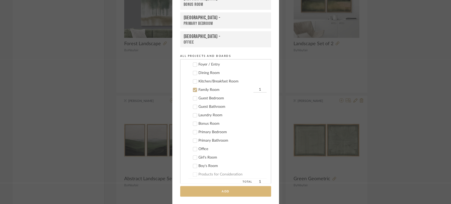
click at [234, 191] on button "Add" at bounding box center [225, 191] width 91 height 11
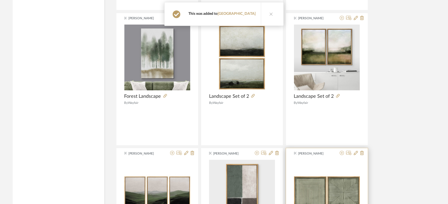
scroll to position [2946, 0]
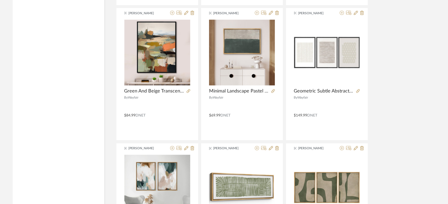
scroll to position [2035, 0]
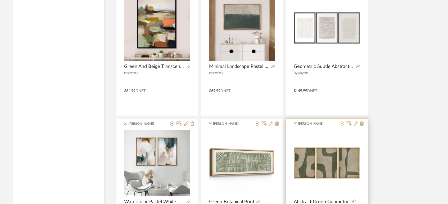
click at [340, 122] on icon at bounding box center [342, 123] width 4 height 4
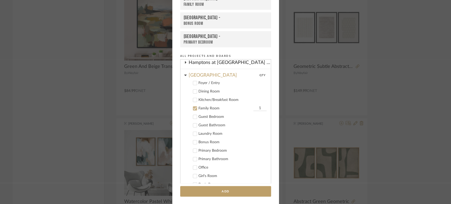
scroll to position [148, 0]
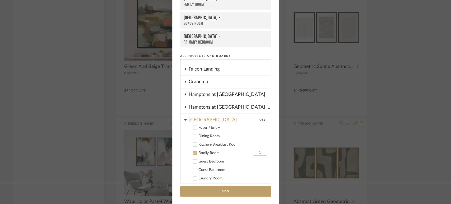
click at [193, 152] on icon at bounding box center [195, 153] width 4 height 4
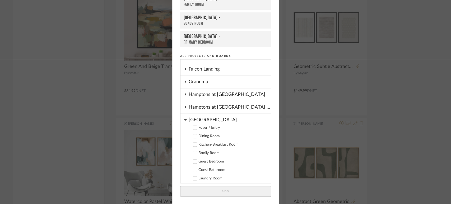
click at [194, 127] on icon at bounding box center [195, 128] width 4 height 4
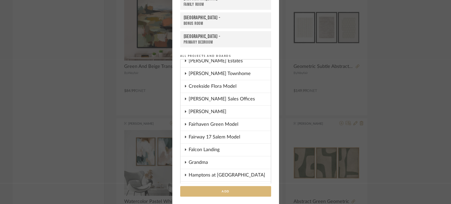
scroll to position [60, 0]
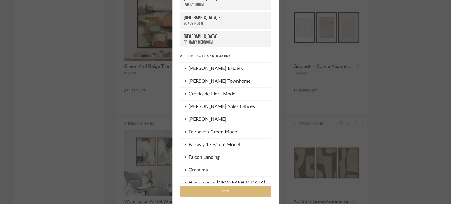
click at [229, 191] on button "Add" at bounding box center [225, 191] width 91 height 11
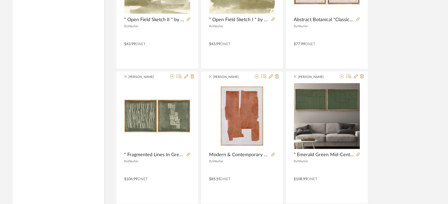
scroll to position [1682, 0]
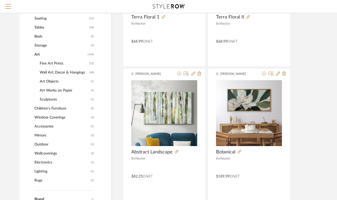
scroll to position [176, 0]
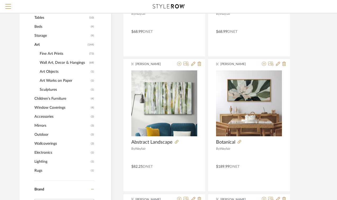
click at [42, 127] on span "Mirrors" at bounding box center [61, 125] width 55 height 9
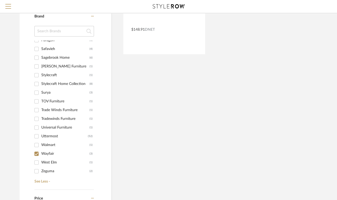
scroll to position [323, 0]
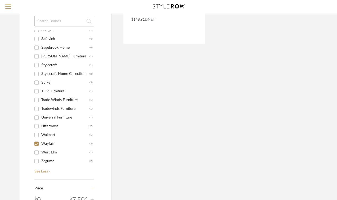
click at [34, 140] on input "Wayfair (3)" at bounding box center [36, 143] width 8 height 8
checkbox input "false"
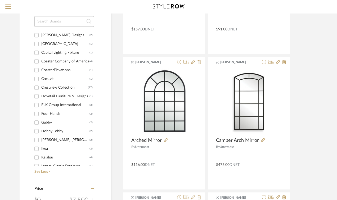
click at [36, 87] on input "Crestview Collection (17)" at bounding box center [36, 87] width 8 height 8
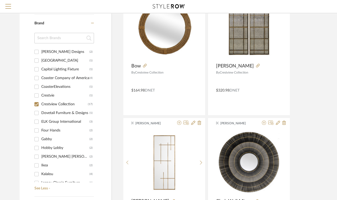
scroll to position [264, 0]
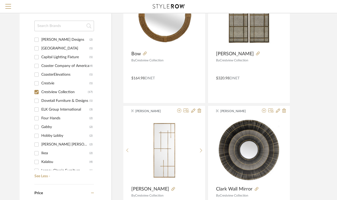
click at [37, 94] on input "Crestview Collection (17)" at bounding box center [36, 92] width 8 height 8
checkbox input "false"
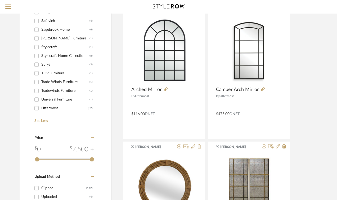
scroll to position [176, 0]
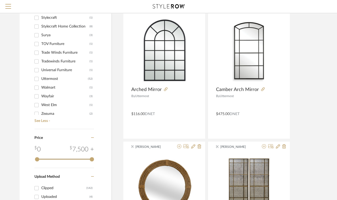
click at [35, 78] on input "Uttermost (52)" at bounding box center [36, 79] width 8 height 8
checkbox input "true"
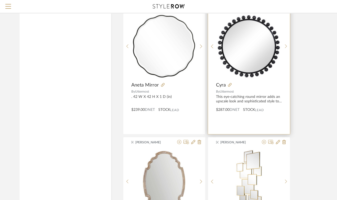
scroll to position [2233, 0]
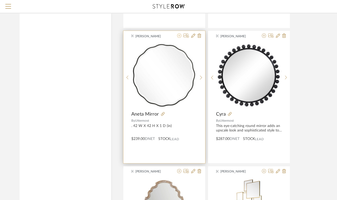
click at [178, 36] on icon at bounding box center [179, 36] width 4 height 4
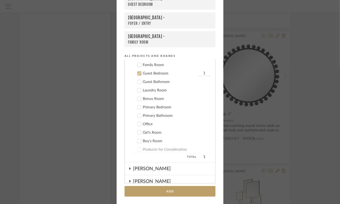
scroll to position [245, 0]
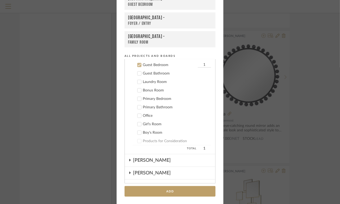
click at [138, 65] on icon at bounding box center [140, 65] width 4 height 4
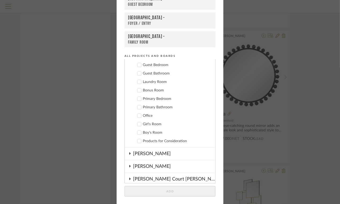
drag, startPoint x: 138, startPoint y: 98, endPoint x: 203, endPoint y: 112, distance: 66.5
click at [140, 97] on label "Primary Bedroom" at bounding box center [172, 98] width 78 height 5
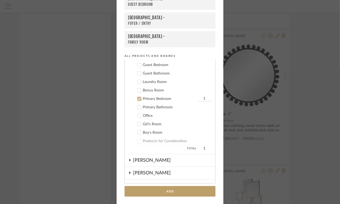
drag, startPoint x: 178, startPoint y: 191, endPoint x: 268, endPoint y: 188, distance: 90.2
click at [179, 190] on button "Add" at bounding box center [170, 191] width 91 height 11
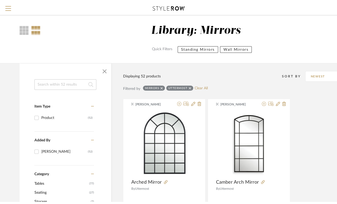
scroll to position [0, 0]
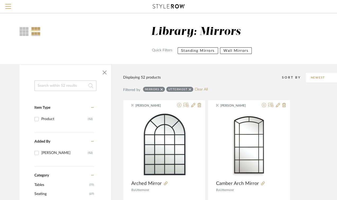
click at [104, 73] on span "button" at bounding box center [104, 72] width 13 height 13
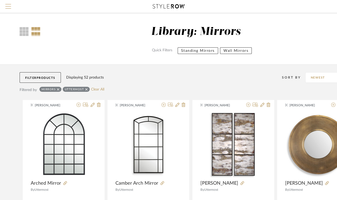
click at [6, 8] on span "Menu" at bounding box center [8, 8] width 6 height 8
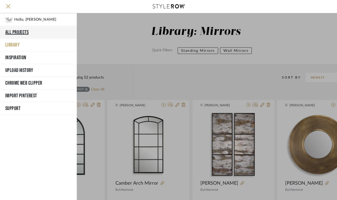
click at [14, 31] on button "All Projects" at bounding box center [38, 32] width 77 height 13
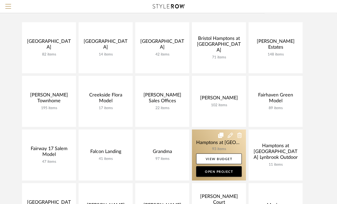
scroll to position [88, 0]
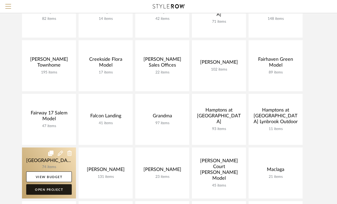
click at [49, 189] on link "Open Project" at bounding box center [48, 189] width 45 height 11
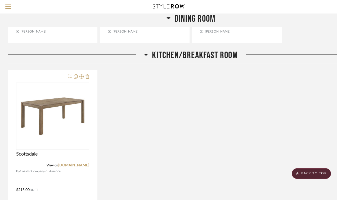
scroll to position [588, 0]
